Goal: Information Seeking & Learning: Learn about a topic

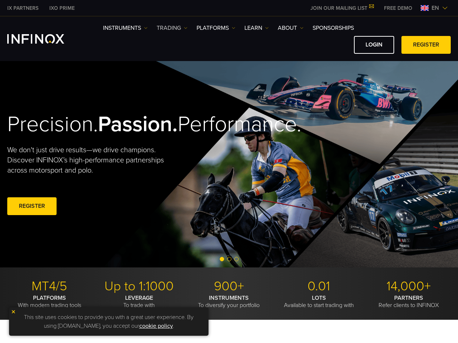
click at [187, 28] on img at bounding box center [186, 28] width 4 height 4
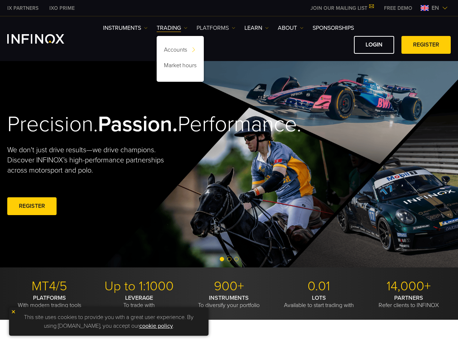
click at [234, 28] on img at bounding box center [234, 28] width 4 height 4
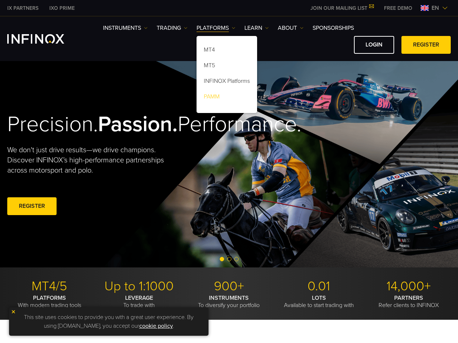
click at [221, 97] on link "PAMM" at bounding box center [227, 98] width 61 height 16
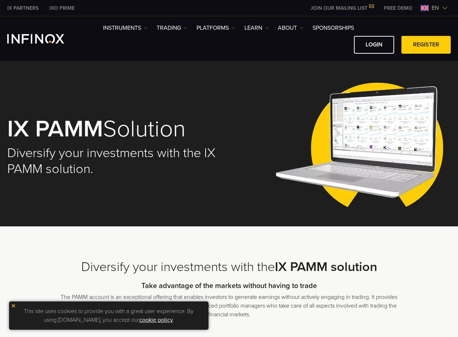
drag, startPoint x: 302, startPoint y: 44, endPoint x: 300, endPoint y: 37, distance: 7.2
